Goal: Task Accomplishment & Management: Manage account settings

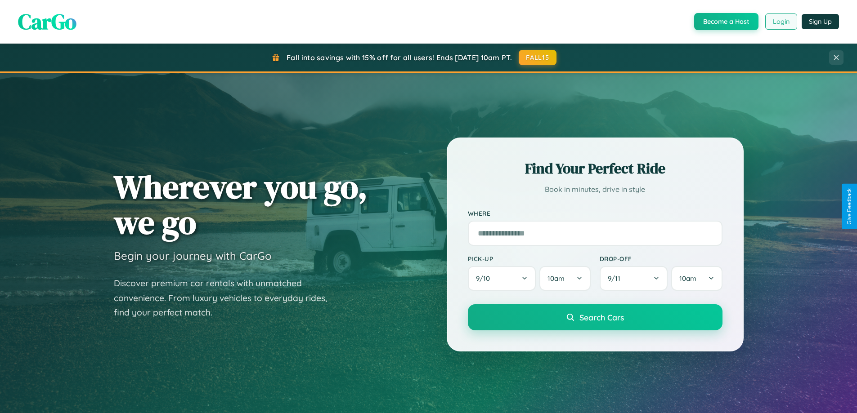
click at [780, 22] on button "Login" at bounding box center [781, 21] width 32 height 16
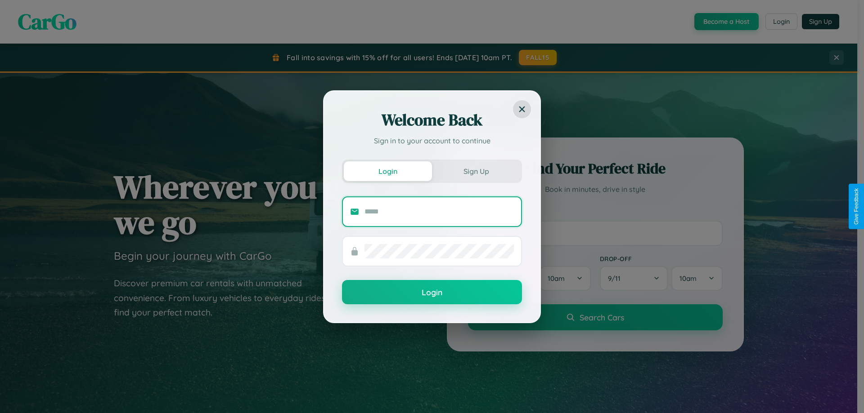
click at [439, 211] on input "text" at bounding box center [438, 212] width 149 height 14
type input "**********"
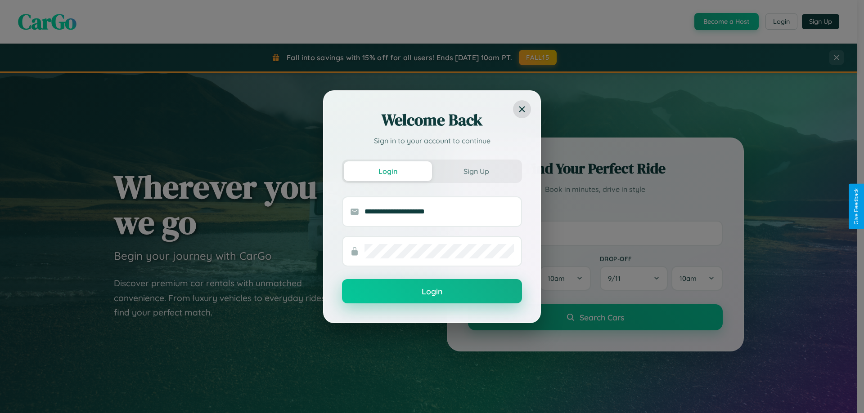
click at [432, 292] on button "Login" at bounding box center [432, 291] width 180 height 24
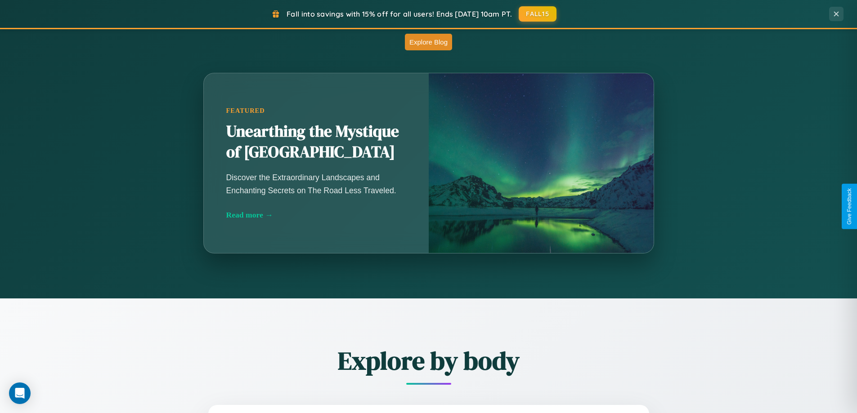
scroll to position [719, 0]
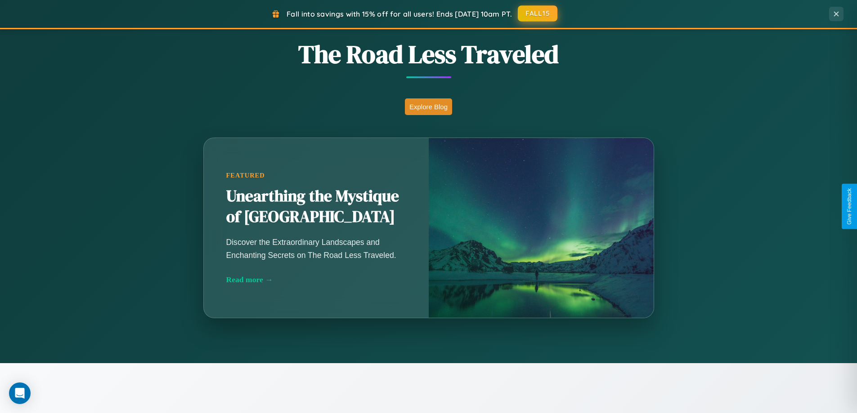
click at [538, 14] on button "FALL15" at bounding box center [538, 13] width 40 height 16
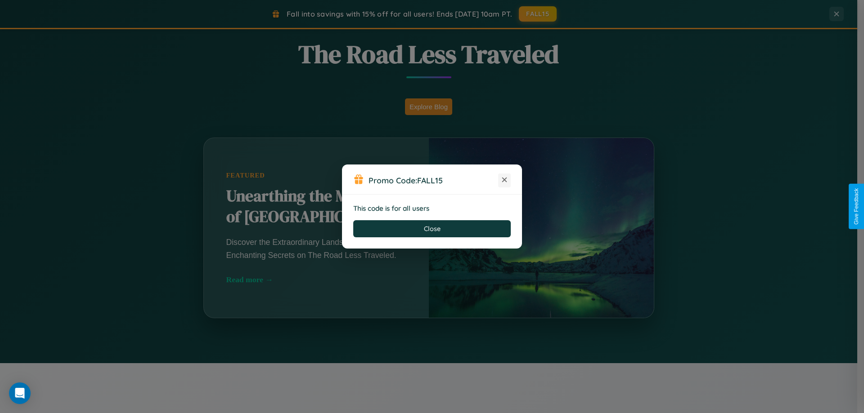
click at [504, 180] on icon at bounding box center [504, 179] width 9 height 9
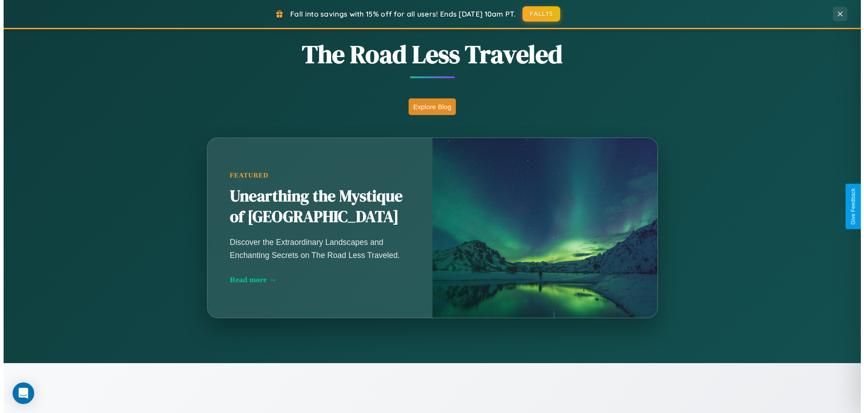
scroll to position [0, 0]
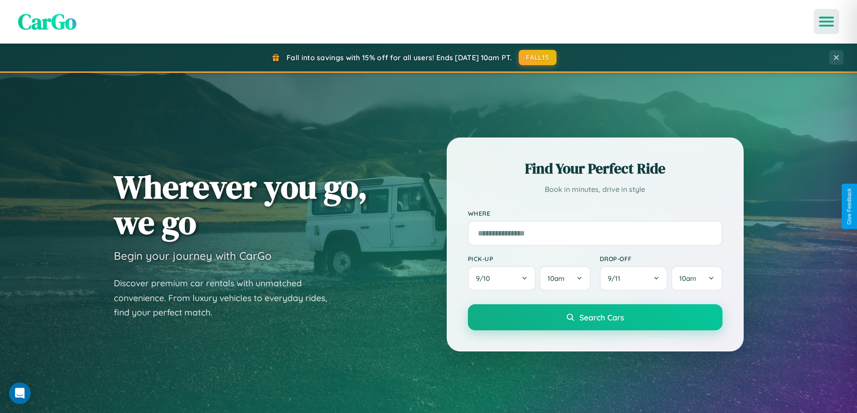
click at [826, 22] on icon "Open menu" at bounding box center [826, 22] width 13 height 8
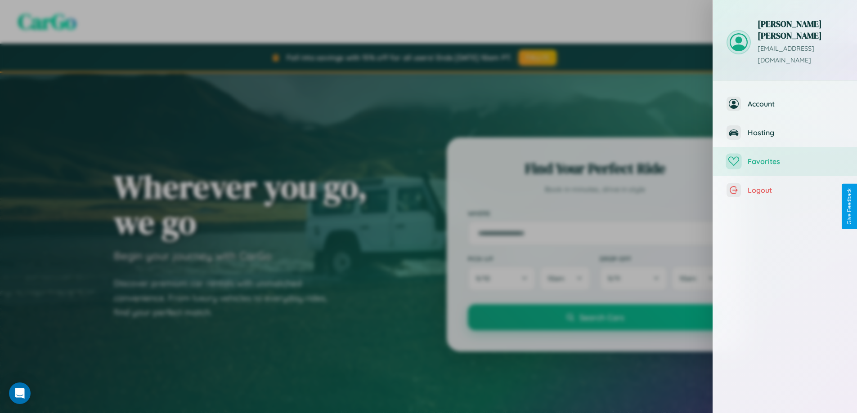
click at [785, 157] on span "Favorites" at bounding box center [796, 161] width 96 height 9
